Goal: Task Accomplishment & Management: Manage account settings

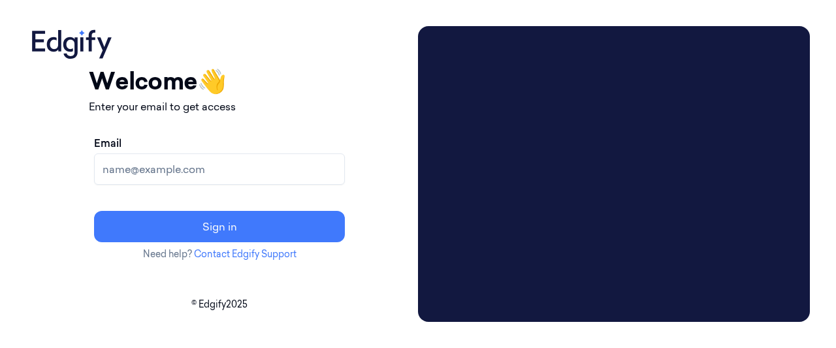
click at [264, 173] on input "Email" at bounding box center [219, 168] width 251 height 31
paste input "[PERSON_NAME][EMAIL_ADDRESS][PERSON_NAME][DOMAIN_NAME]"
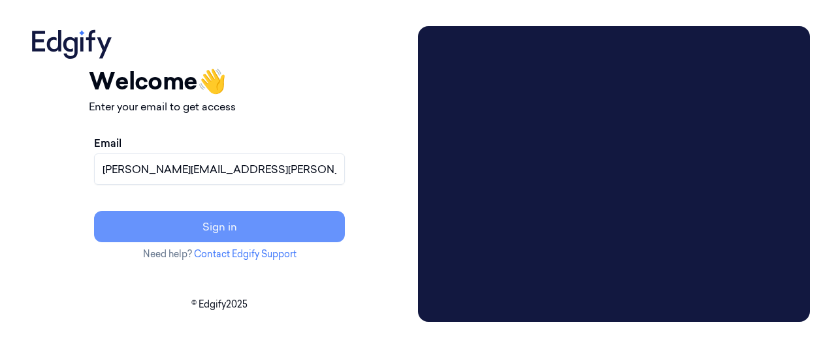
type input "[PERSON_NAME][EMAIL_ADDRESS][PERSON_NAME][DOMAIN_NAME]"
click at [330, 230] on button "Sign in" at bounding box center [219, 226] width 251 height 31
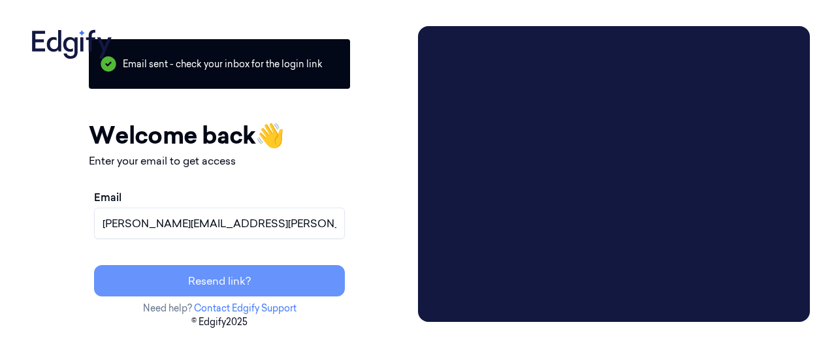
click at [304, 280] on button "Resend link?" at bounding box center [219, 280] width 251 height 31
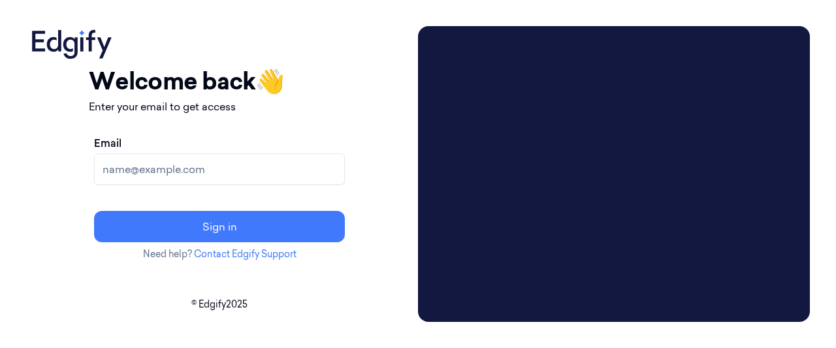
click at [272, 172] on input "Email" at bounding box center [219, 168] width 251 height 31
type input "[PERSON_NAME][EMAIL_ADDRESS][PERSON_NAME][DOMAIN_NAME]"
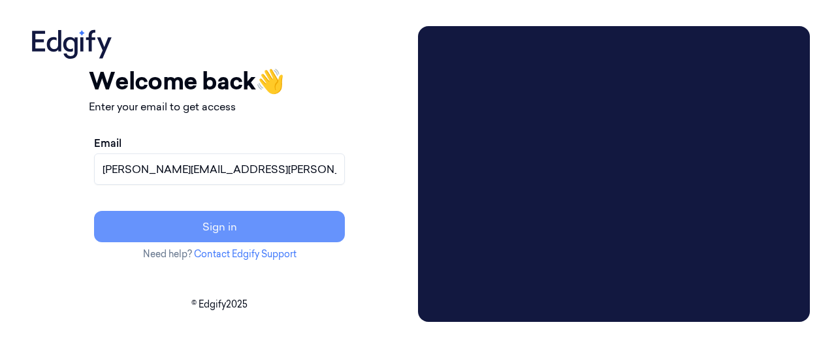
click at [294, 224] on button "Sign in" at bounding box center [219, 226] width 251 height 31
